Goal: Task Accomplishment & Management: Complete application form

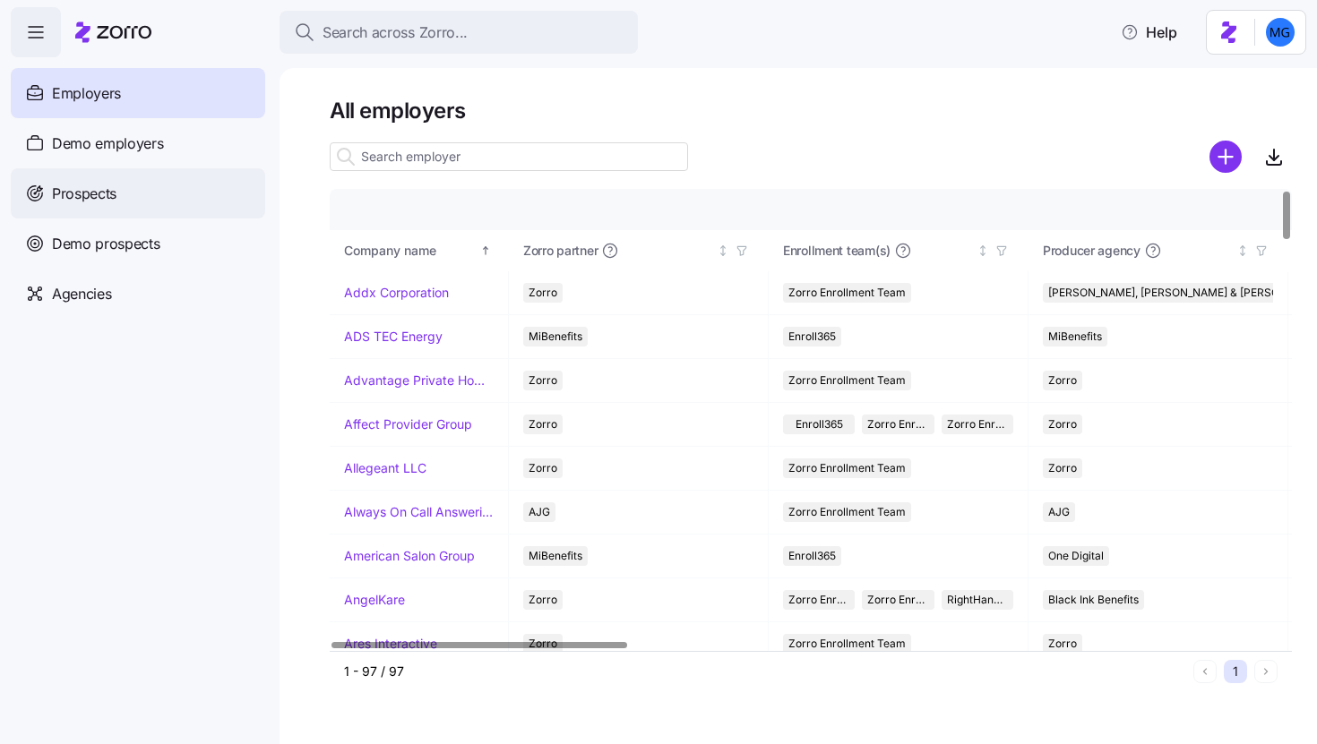
click at [160, 199] on div "Prospects" at bounding box center [138, 193] width 254 height 50
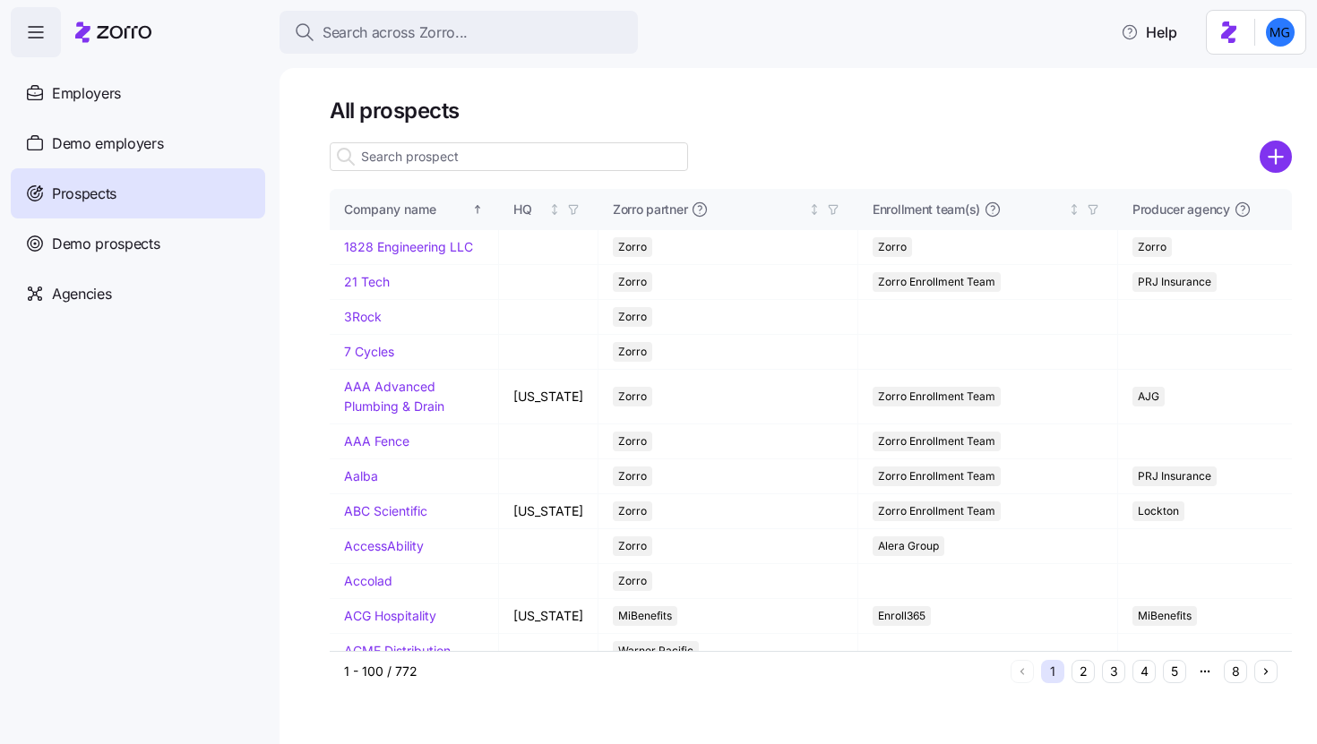
click at [496, 152] on input at bounding box center [509, 156] width 358 height 29
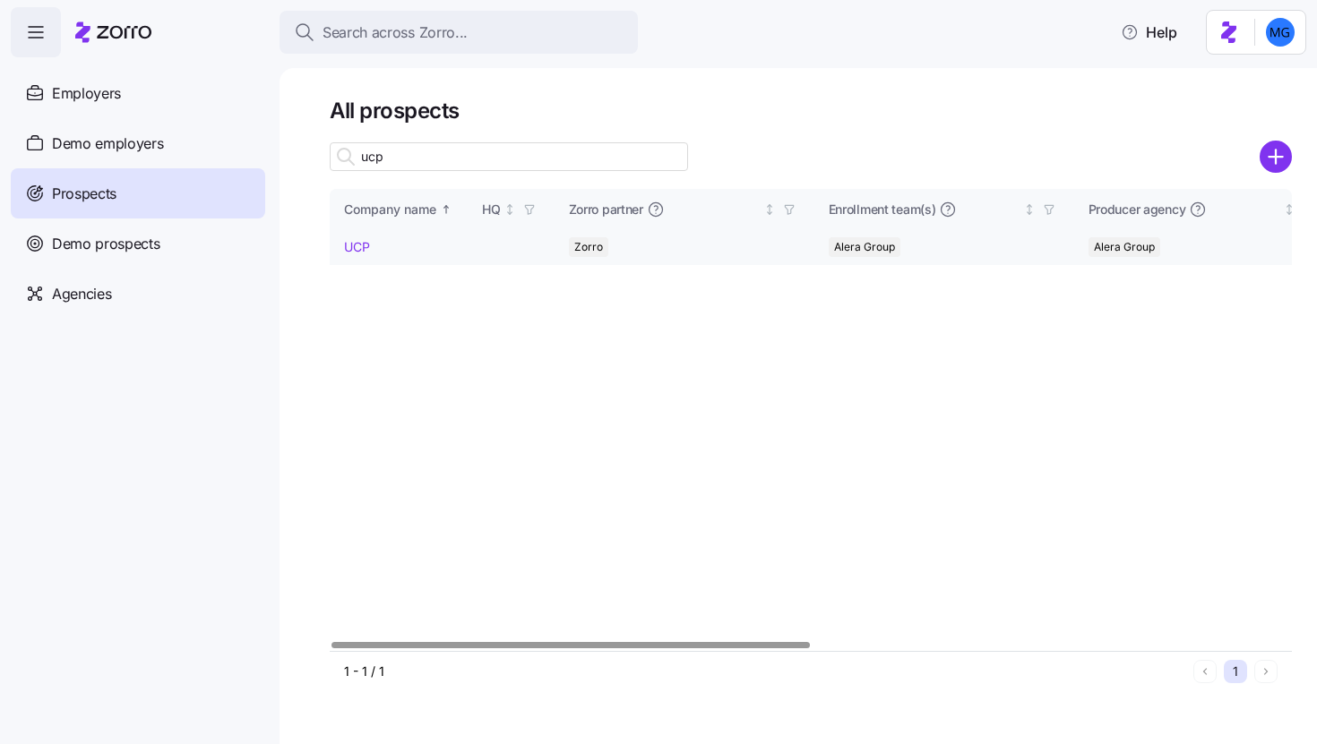
type input "ucp"
click at [358, 244] on link "UCP" at bounding box center [357, 246] width 26 height 15
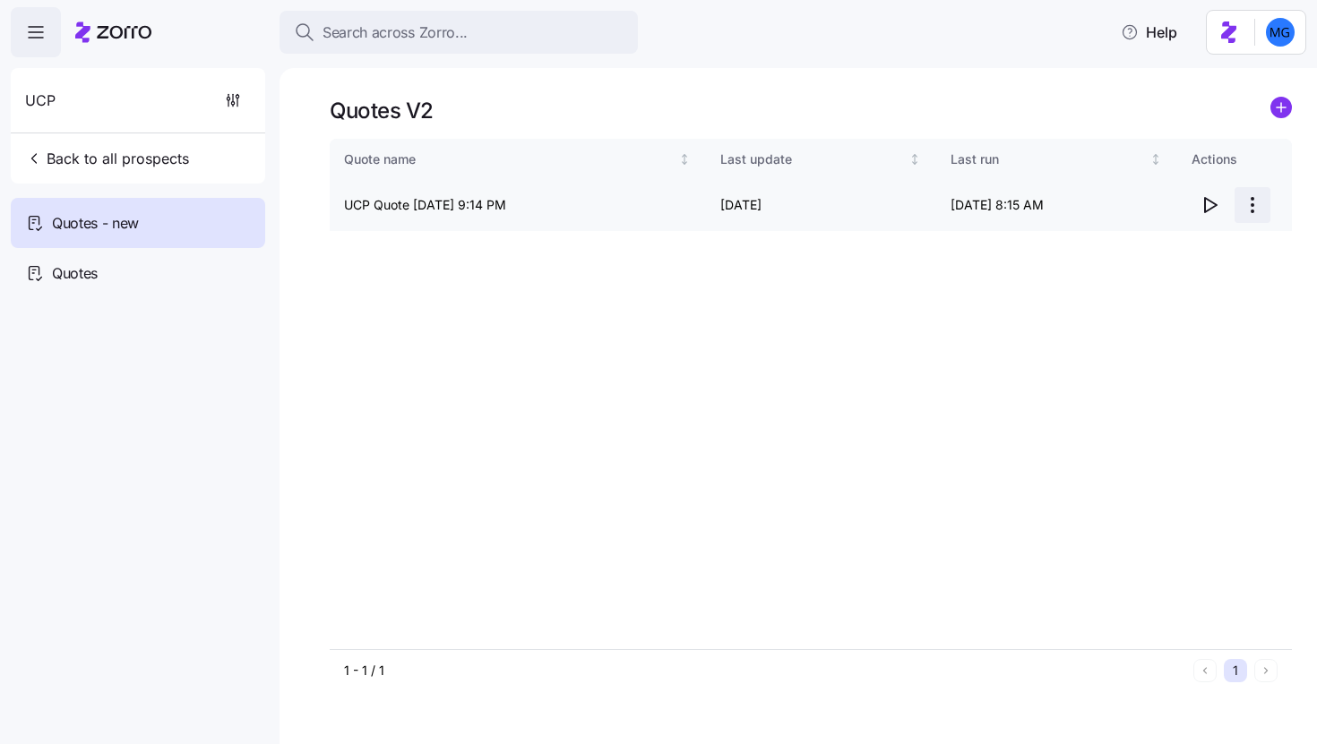
click at [1261, 202] on html "Search across Zorro... Help UCP Back to all prospects Quotes - new Quotes Quote…" at bounding box center [658, 367] width 1317 height 734
click at [1173, 243] on div "Edit quote" at bounding box center [1180, 249] width 165 height 29
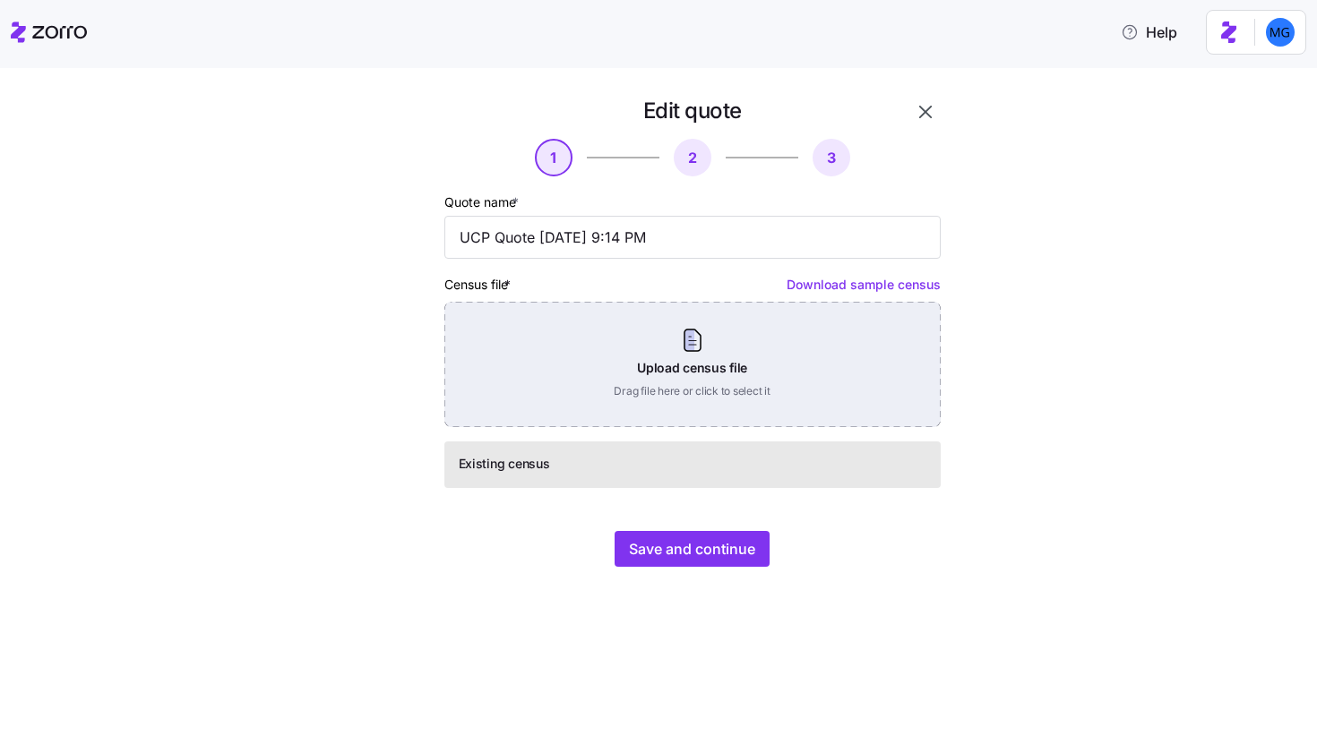
click at [712, 365] on div "Upload census file Drag file here or click to select it" at bounding box center [692, 364] width 496 height 125
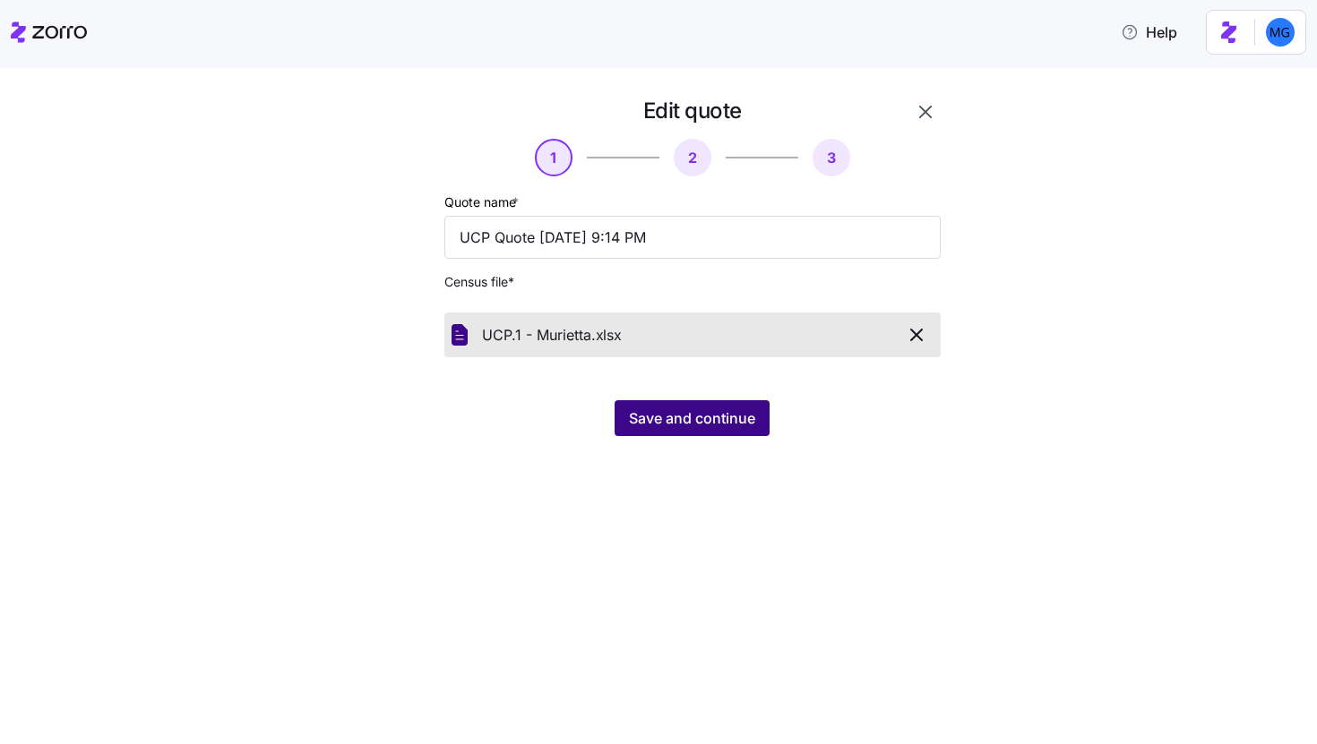
click at [673, 427] on span "Save and continue" at bounding box center [692, 418] width 126 height 21
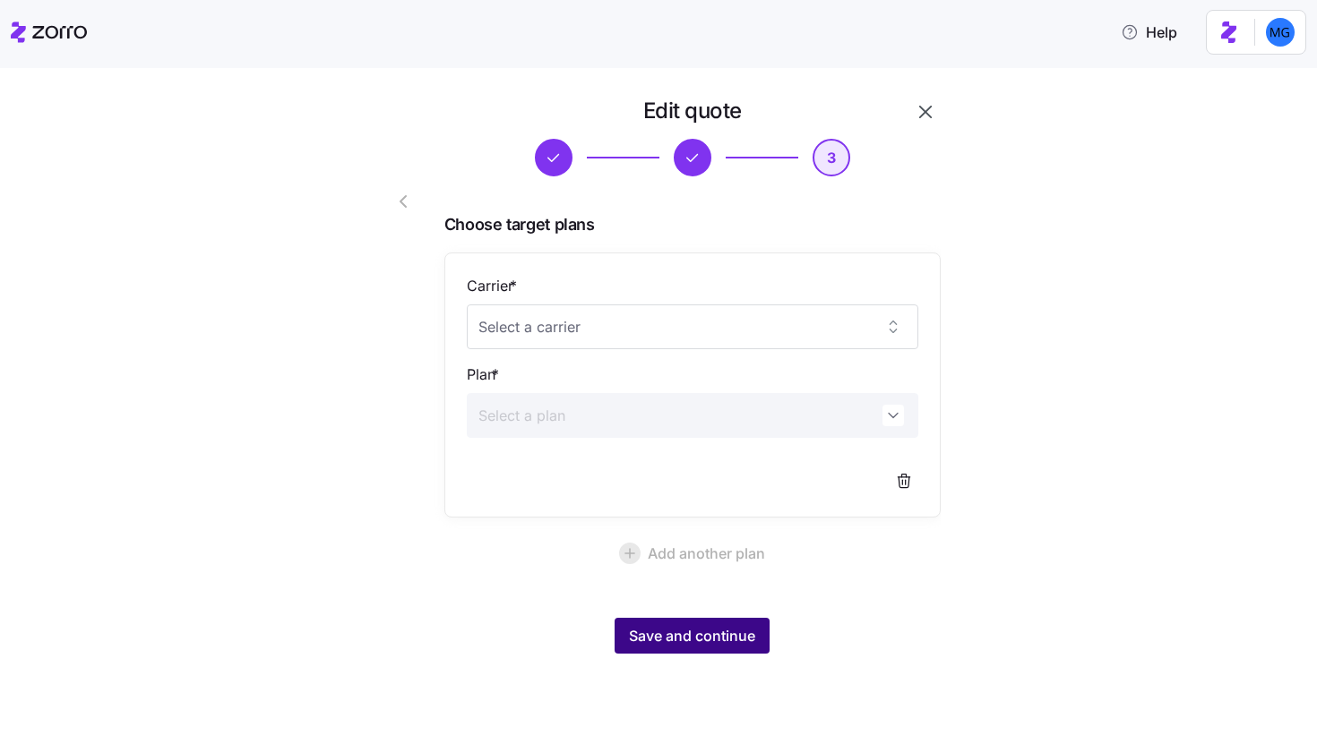
click at [704, 635] on span "Save and continue" at bounding box center [692, 635] width 126 height 21
